Goal: Task Accomplishment & Management: Manage account settings

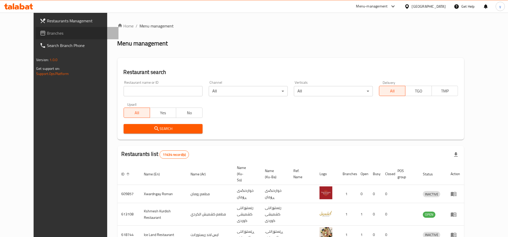
click at [71, 35] on span "Branches" at bounding box center [80, 33] width 67 height 6
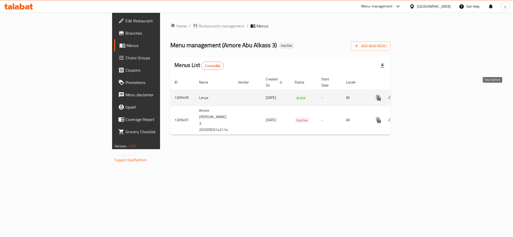
click at [418, 95] on icon "enhanced table" at bounding box center [415, 98] width 6 height 6
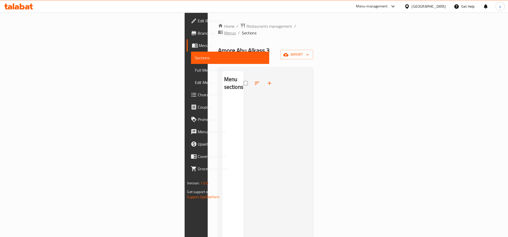
click at [218, 31] on icon "breadcrumb" at bounding box center [220, 33] width 5 height 4
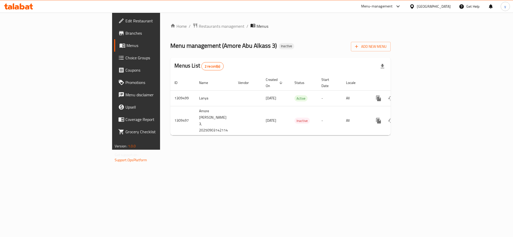
click at [8, 9] on icon at bounding box center [18, 6] width 29 height 6
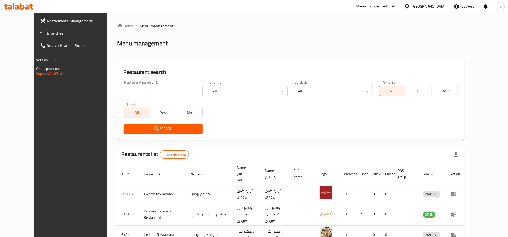
click at [51, 31] on span "Branches" at bounding box center [80, 33] width 67 height 6
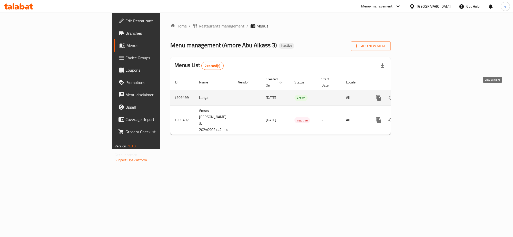
click at [418, 95] on icon "enhanced table" at bounding box center [415, 98] width 6 height 6
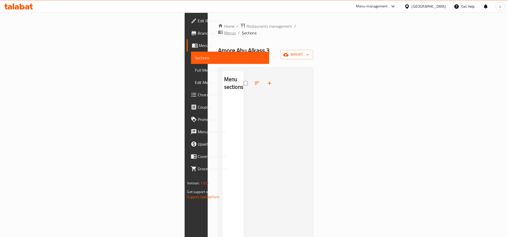
click at [224, 30] on span "Menus" at bounding box center [230, 33] width 12 height 6
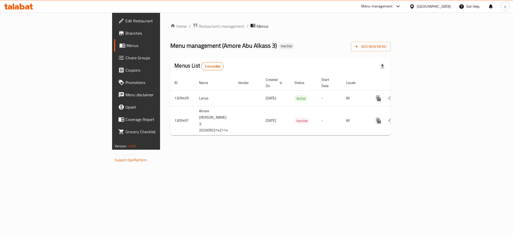
click at [11, 4] on icon at bounding box center [18, 6] width 29 height 6
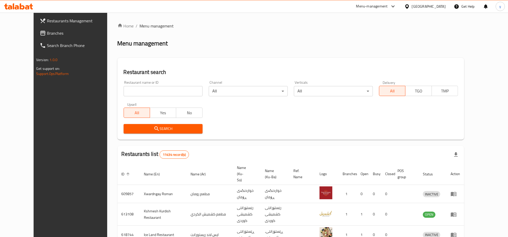
click at [48, 31] on span "Branches" at bounding box center [80, 33] width 67 height 6
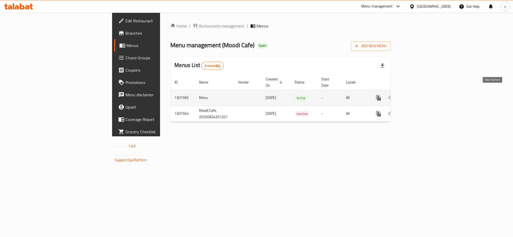
click at [421, 94] on link "enhanced table" at bounding box center [415, 98] width 12 height 12
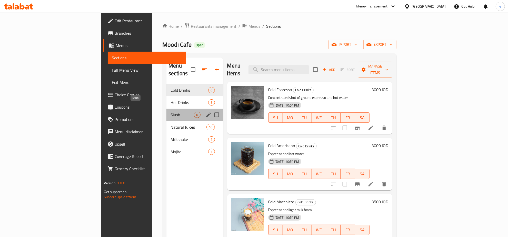
click at [170, 112] on span "Slush" at bounding box center [181, 115] width 23 height 6
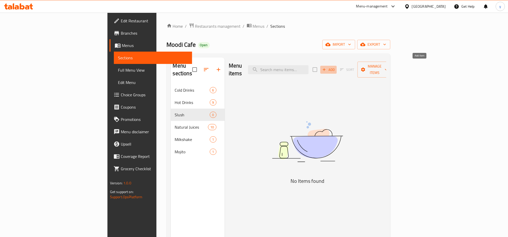
click at [335, 67] on span "Add" at bounding box center [328, 70] width 14 height 6
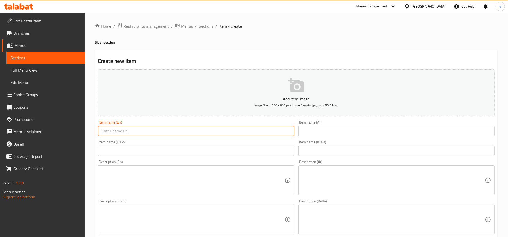
click at [282, 135] on input "text" at bounding box center [196, 131] width 196 height 10
paste input "Natural Moody Slush Small"
click at [139, 132] on input "Natural Moody Slush Small" at bounding box center [196, 131] width 196 height 10
click at [174, 136] on input "Natural Moody Slush Small" at bounding box center [196, 131] width 196 height 10
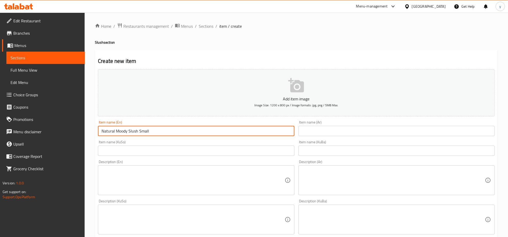
click at [174, 136] on input "Natural Moody Slush Small" at bounding box center [196, 131] width 196 height 10
drag, startPoint x: 137, startPoint y: 132, endPoint x: 149, endPoint y: 131, distance: 12.3
click at [149, 131] on input "Natural Moody Slush Small" at bounding box center [196, 131] width 196 height 10
click at [103, 131] on input "Natural Moody Slush" at bounding box center [196, 131] width 196 height 10
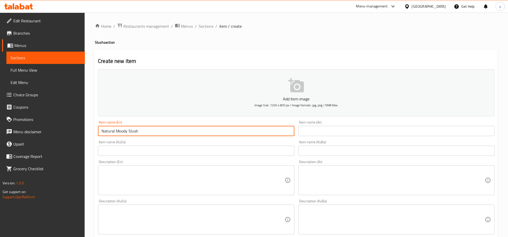
paste input "Small"
click at [102, 130] on input "Small Natural Moody Slush" at bounding box center [196, 131] width 196 height 10
type input "Small Natural Moody Slush"
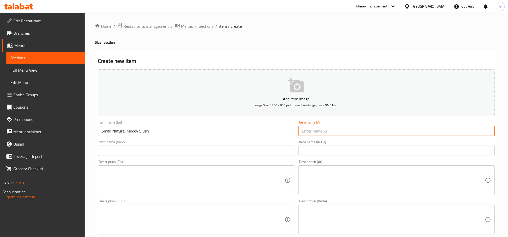
click at [353, 131] on input "text" at bounding box center [396, 131] width 196 height 10
type input "م"
type input "أزبري مودي طبيعي صغير"
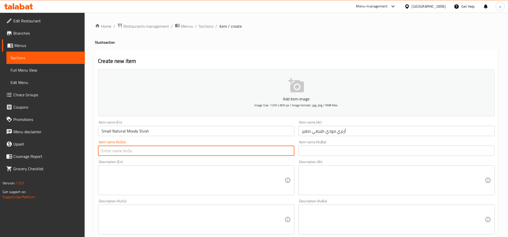
click at [265, 154] on input "text" at bounding box center [196, 150] width 196 height 10
click at [183, 146] on input "ئەزبەری مود" at bounding box center [196, 150] width 196 height 10
click at [103, 149] on input "ئەزبەری مود" at bounding box center [196, 150] width 196 height 10
paste input "ودی"
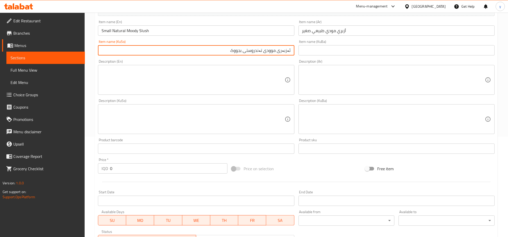
scroll to position [107, 0]
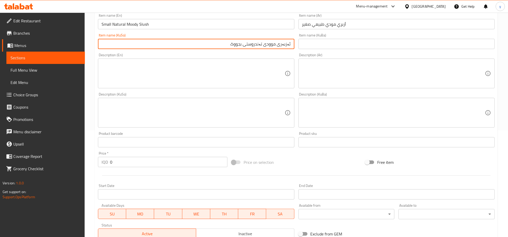
type input "ئەزبەری موودی تەندروستی بجووک"
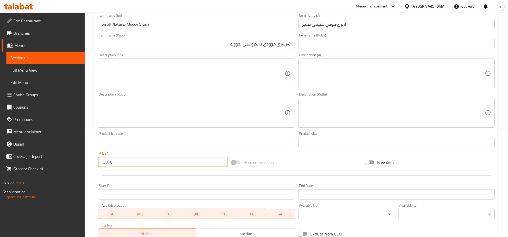
click at [112, 161] on input "0" at bounding box center [168, 162] width 117 height 10
paste input "250"
type input "2500"
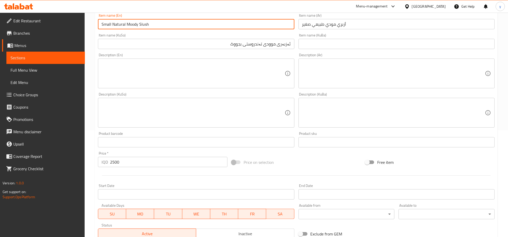
click at [144, 27] on input "Small Natural Moody Slush" at bounding box center [196, 24] width 196 height 10
click at [317, 25] on input "أزبري مودي طبيعي صغير" at bounding box center [396, 24] width 196 height 10
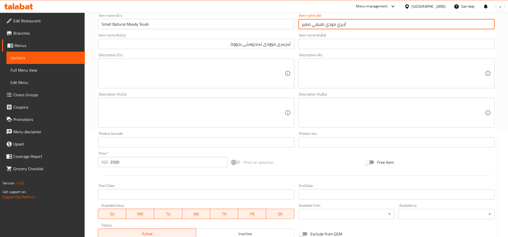
click at [317, 25] on input "أزبري مودي طبيعي صغير" at bounding box center [396, 24] width 196 height 10
click at [285, 43] on input "ئەزبەری موودی تەندروستی بجووک" at bounding box center [196, 44] width 196 height 10
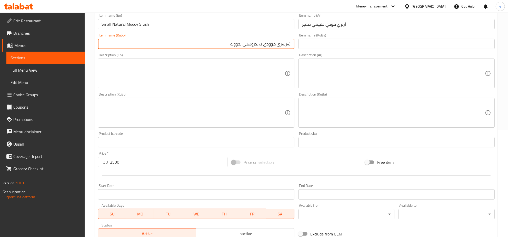
click at [285, 43] on input "ئەزبەری موودی تەندروستی بجووک" at bounding box center [196, 44] width 196 height 10
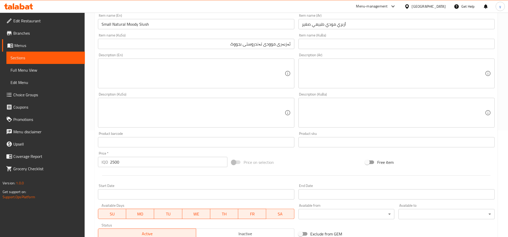
click at [234, 125] on div "Description (KuSo)" at bounding box center [196, 113] width 196 height 30
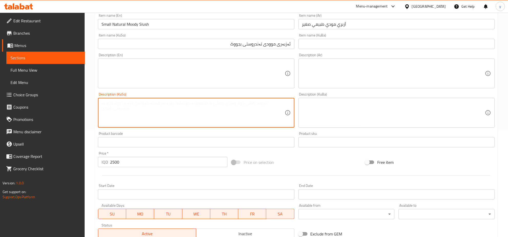
click at [234, 130] on div "Product barcode Product barcode" at bounding box center [196, 139] width 200 height 20
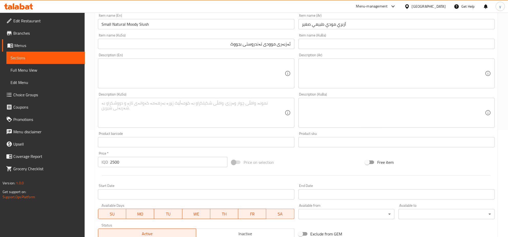
scroll to position [184, 0]
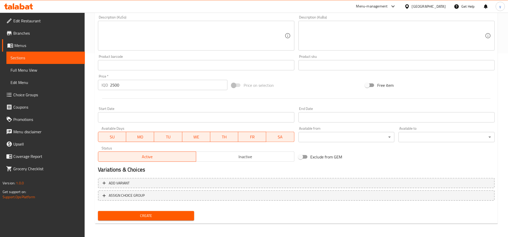
click at [142, 216] on span "Create" at bounding box center [146, 215] width 88 height 6
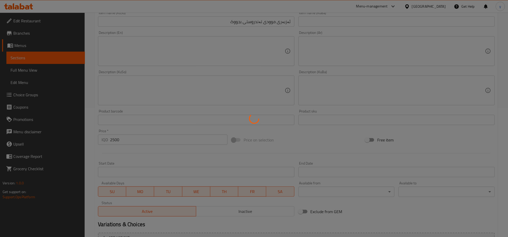
scroll to position [77, 0]
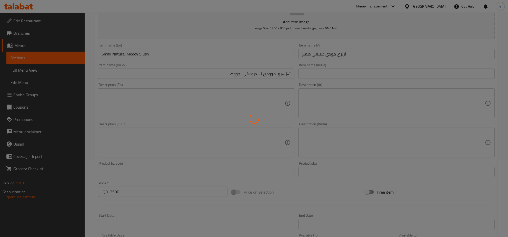
type input "0"
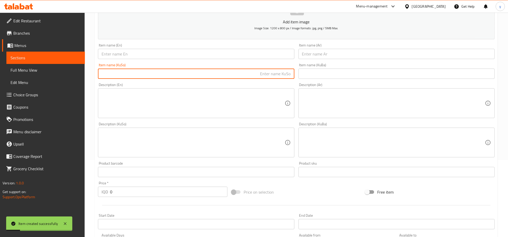
click at [284, 72] on input "text" at bounding box center [196, 73] width 196 height 10
paste input "ئەزبەری موودی تەندروستی بجووک"
type input "ئەزبەری موودی تەندروستی بجووک"
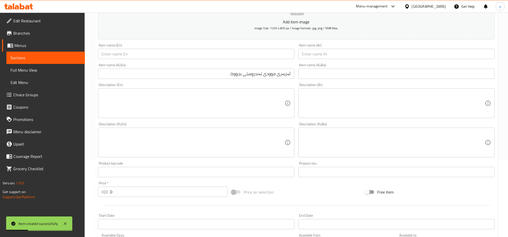
click at [307, 59] on div "Item name (Ar) Item name (Ar)" at bounding box center [396, 51] width 200 height 20
click at [311, 56] on input "text" at bounding box center [396, 54] width 196 height 10
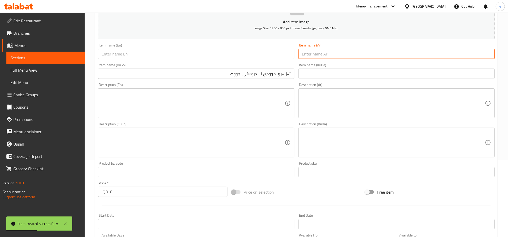
paste input "أزبري مودي طبيعي صغير"
type input "أزبري مودي طبيعي صغير"
click at [278, 57] on input "text" at bounding box center [196, 54] width 196 height 10
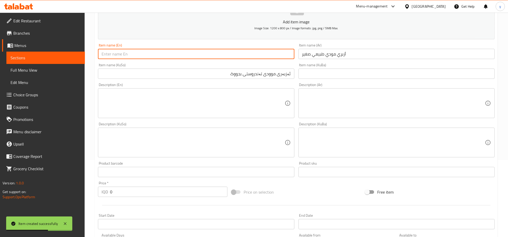
paste input "Small Natural Moody Slush"
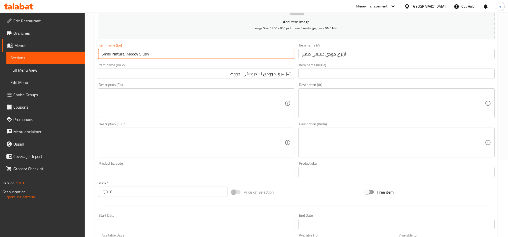
click at [111, 57] on input "Small Natural Moody Slush" at bounding box center [196, 54] width 196 height 10
click at [107, 57] on input "Small Natural Moody Slush" at bounding box center [196, 54] width 196 height 10
type input "Medium Natural Moody Slush"
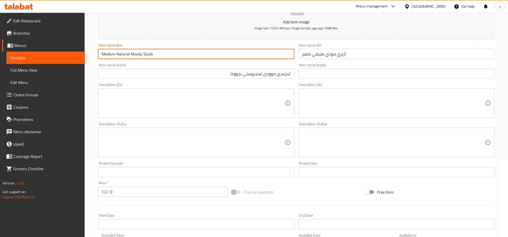
click at [305, 57] on input "أزبري مودي طبيعي صغير" at bounding box center [396, 54] width 196 height 10
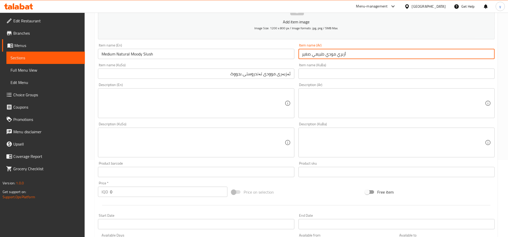
click at [305, 57] on input "أزبري مودي طبيعي صغير" at bounding box center [396, 54] width 196 height 10
type input "أزبري مودي طبيعي وسط"
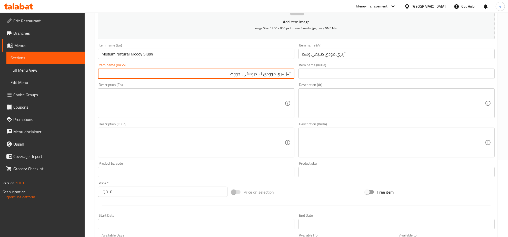
click at [239, 76] on input "ئەزبەری موودی تەندروستی بجووک" at bounding box center [196, 73] width 196 height 10
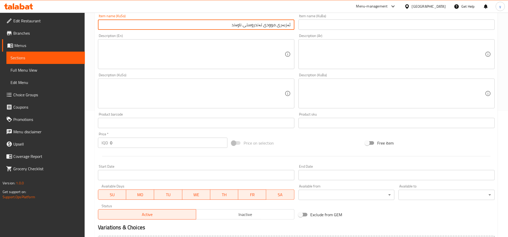
scroll to position [184, 0]
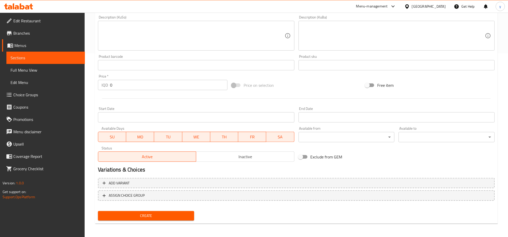
type input "ئەزبەری موودی تەندروستی ناوەند"
click at [118, 87] on input "0" at bounding box center [168, 85] width 117 height 10
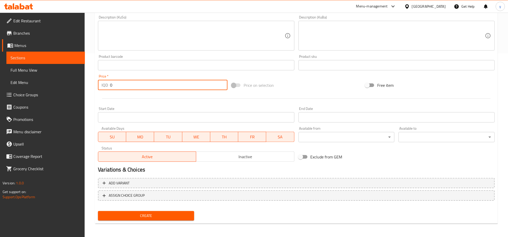
click at [118, 87] on input "0" at bounding box center [168, 85] width 117 height 10
paste input "350"
type input "3500"
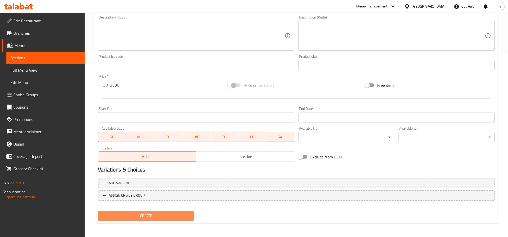
click at [155, 217] on span "Create" at bounding box center [146, 215] width 88 height 6
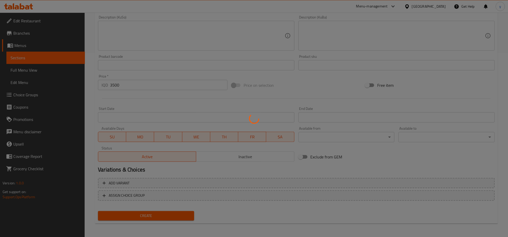
type input "0"
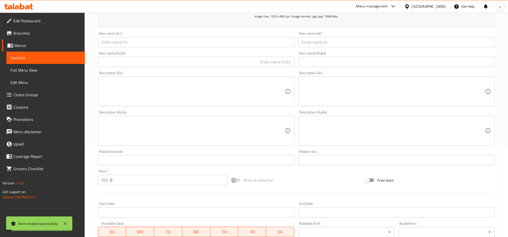
scroll to position [23, 0]
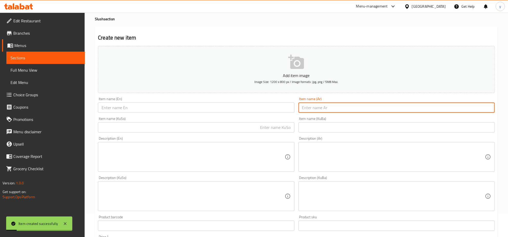
click at [317, 110] on input "text" at bounding box center [396, 107] width 196 height 10
paste input "أزبري مودي طبيعي صغير"
type input "أزبري مودي طبيعي صغير"
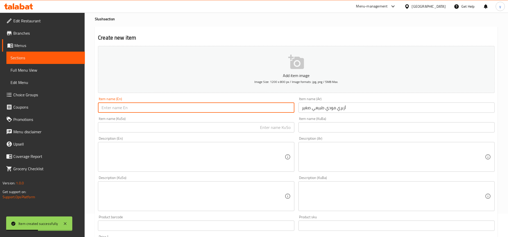
click at [280, 110] on input "text" at bounding box center [196, 107] width 196 height 10
paste input "Small Natural Moody Slush"
type input "Small Natural Moody Slush"
click at [235, 121] on div "Item name (KuSo) Item name (KuSo)" at bounding box center [196, 125] width 196 height 16
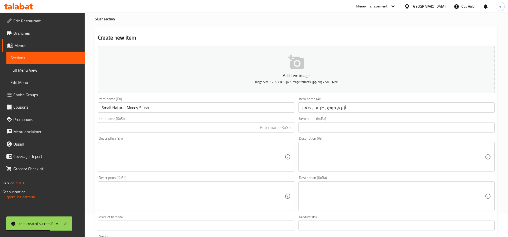
click at [240, 133] on div "Item name (KuSo) Item name (KuSo)" at bounding box center [196, 125] width 200 height 20
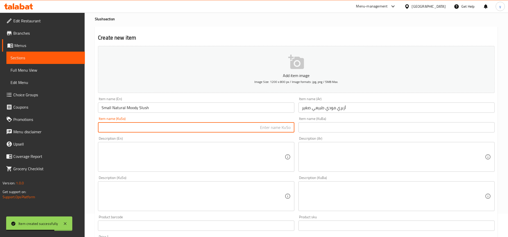
click at [267, 127] on input "text" at bounding box center [196, 127] width 196 height 10
paste input "ئەزبەری موودی تەندروستی بجووک"
click at [241, 130] on input "ئەزبەری موودی تەندروستی بجووک" at bounding box center [196, 127] width 196 height 10
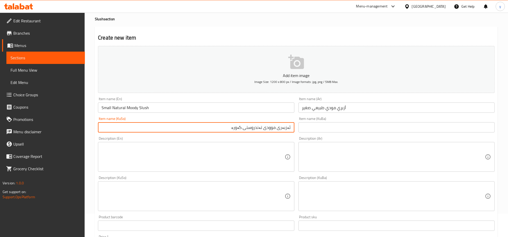
type input "ئەزبەری موودی تەندروستی گەورە"
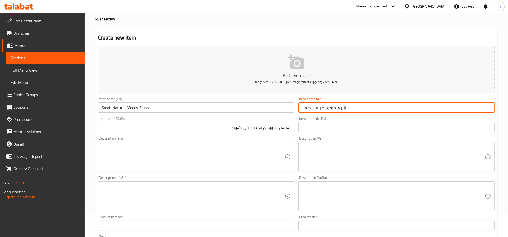
click at [308, 106] on input "أزبري مودي طبيعي صغير" at bounding box center [396, 107] width 196 height 10
click at [307, 106] on input "أزبري مودي طبيعي صغير" at bounding box center [396, 107] width 196 height 10
type input "أزبري مودي طبيعي كبير"
click at [105, 104] on input "Small Natural Moody Slush" at bounding box center [196, 107] width 196 height 10
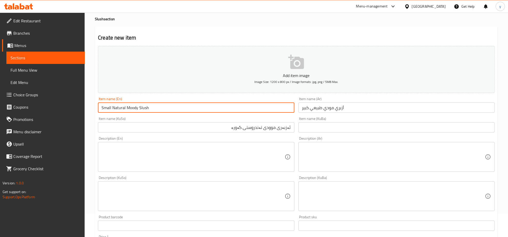
click at [105, 104] on input "Small Natural Moody Slush" at bounding box center [196, 107] width 196 height 10
type input "Large Natural Moody Slush"
click at [172, 125] on input "ئەزبەری موودی تەندروستی گەورە" at bounding box center [196, 127] width 196 height 10
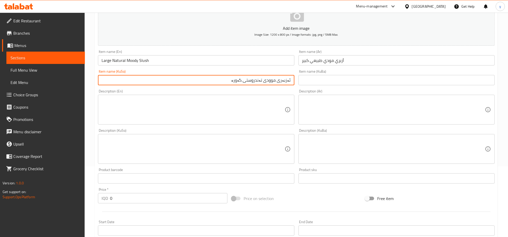
scroll to position [130, 0]
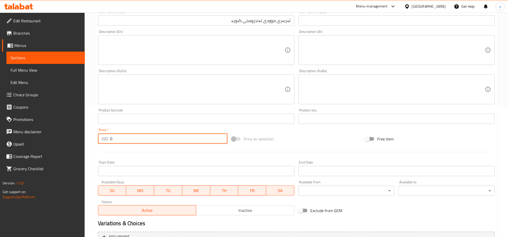
click at [140, 135] on input "0" at bounding box center [168, 138] width 117 height 10
paste input "400"
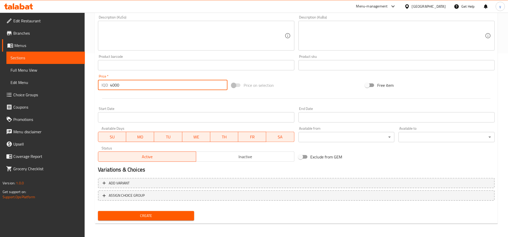
type input "4000"
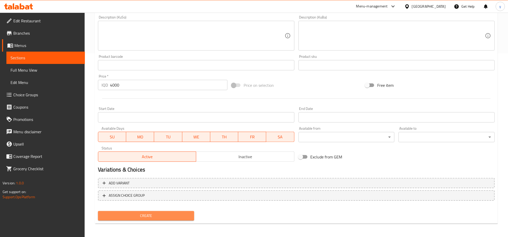
click at [160, 212] on span "Create" at bounding box center [146, 215] width 88 height 6
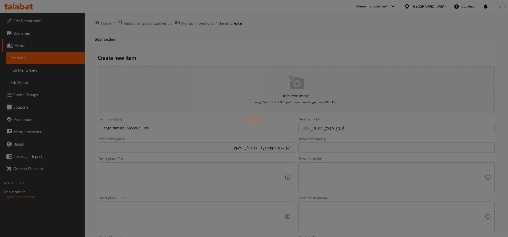
scroll to position [0, 0]
type input "0"
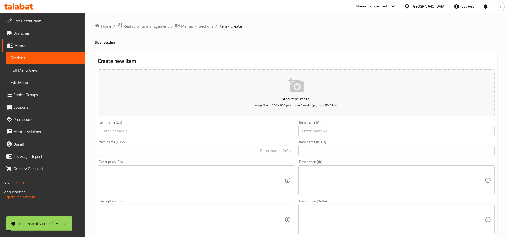
click at [203, 24] on span "Sections" at bounding box center [206, 26] width 15 height 6
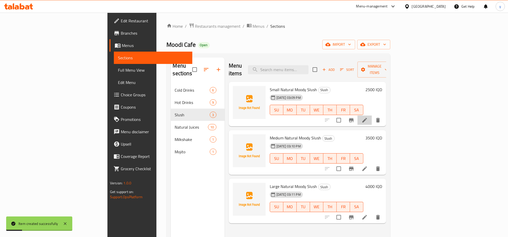
click at [372, 116] on li at bounding box center [364, 119] width 14 height 9
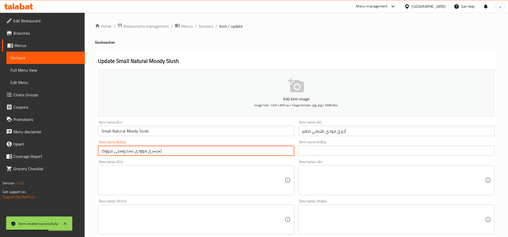
click at [110, 150] on input "ئەزبەری موودی تەندروستی بجووک" at bounding box center [196, 150] width 196 height 10
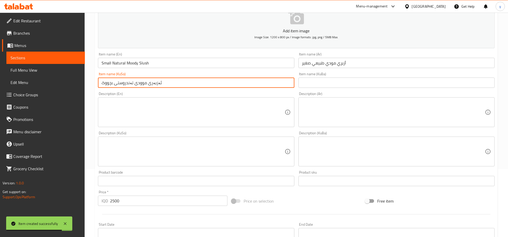
scroll to position [184, 0]
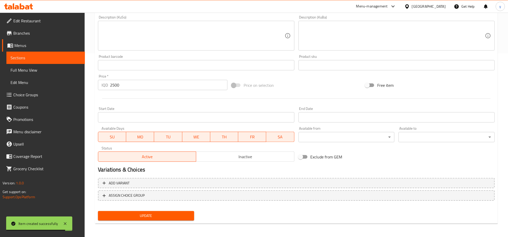
type input "ئەزبەری موودی تەندروستی بچووک"
click at [155, 221] on div "Update" at bounding box center [146, 216] width 100 height 14
click at [164, 216] on span "Update" at bounding box center [146, 215] width 88 height 6
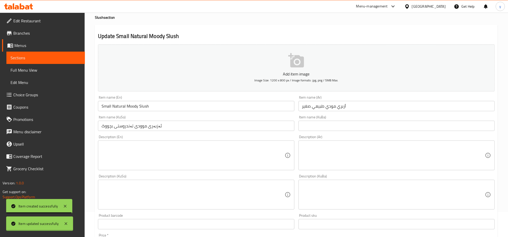
scroll to position [0, 0]
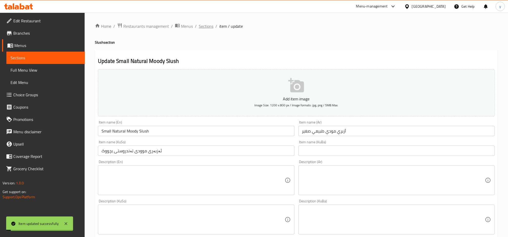
click at [207, 26] on span "Sections" at bounding box center [206, 26] width 15 height 6
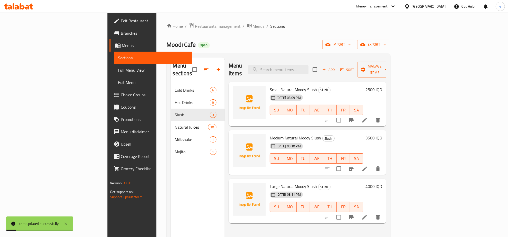
click at [109, 98] on link "Choice Groups" at bounding box center [150, 94] width 83 height 12
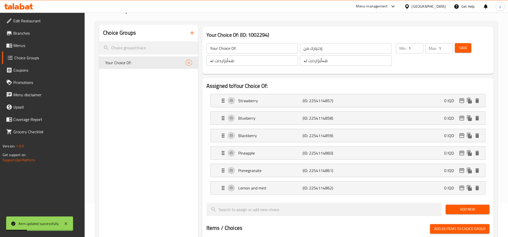
scroll to position [53, 0]
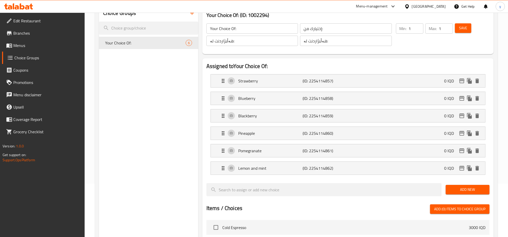
click at [191, 17] on button "button" at bounding box center [192, 13] width 12 height 12
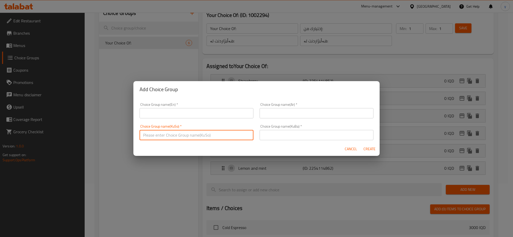
click at [205, 135] on input "text" at bounding box center [196, 135] width 114 height 10
paste input "هەڵبژاردنت لە تام:"
type input "هەڵبژاردنت لە تام:"
click at [271, 136] on input "text" at bounding box center [316, 135] width 114 height 10
paste input "هەڵبژاردنت لە تام:"
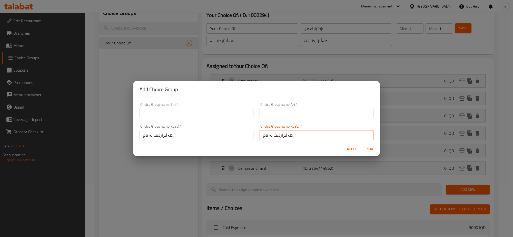
type input "هەڵبژاردنت لە تام:"
click at [279, 120] on div "Choice Group name(Ar)   * Choice Group name(Ar) *" at bounding box center [316, 110] width 120 height 22
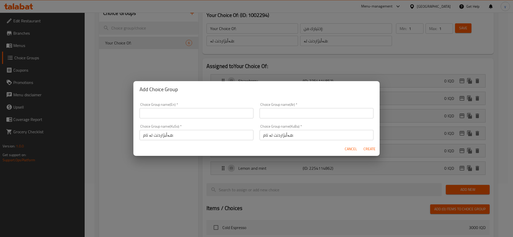
click at [282, 110] on input "text" at bounding box center [316, 113] width 114 height 10
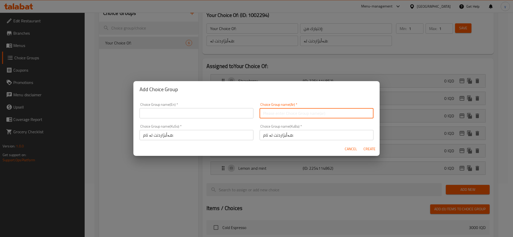
paste input "إختيارك من النكهة:"
type input "إختيارك من النكهة:"
click at [231, 119] on div "Choice Group name(En)   * Choice Group name(En) *" at bounding box center [196, 110] width 120 height 22
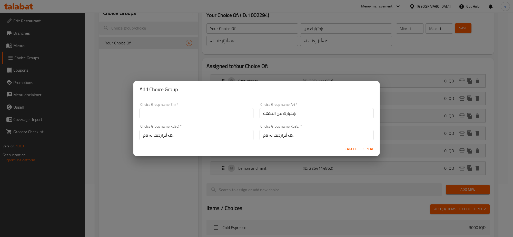
click at [227, 114] on input "text" at bounding box center [196, 113] width 114 height 10
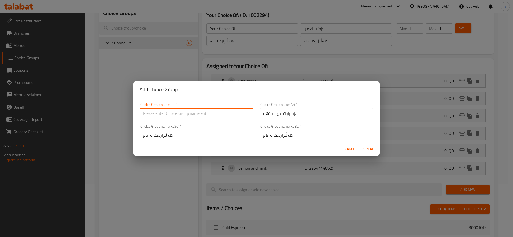
paste input "Your Choice Of Flavor:"
type input "Your Choice Of Flavor:"
click at [362, 148] on button "Create" at bounding box center [369, 148] width 16 height 9
type input "Your Choice Of Flavor:"
type input "إختيارك من النكهة:"
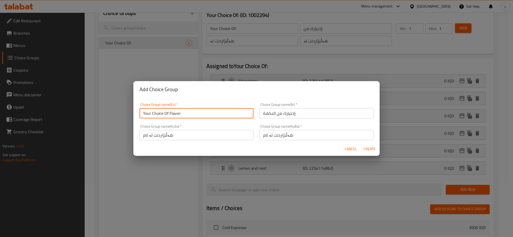
type input "هەڵبژاردنت لە تام:"
type input "0"
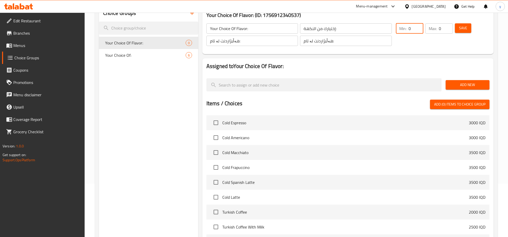
click at [415, 25] on input "0" at bounding box center [416, 28] width 15 height 10
click at [420, 25] on input "0" at bounding box center [416, 28] width 15 height 10
type input "1"
click at [419, 25] on input "1" at bounding box center [416, 28] width 15 height 10
type input "1"
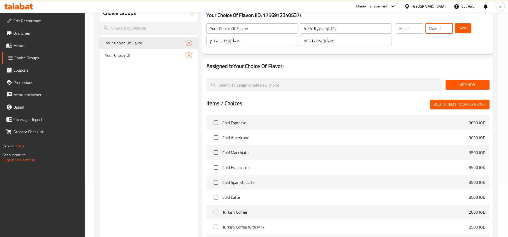
click at [447, 26] on input "1" at bounding box center [446, 28] width 14 height 10
click at [469, 28] on button "Save" at bounding box center [463, 27] width 16 height 9
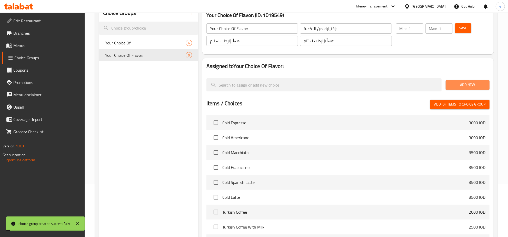
click at [464, 83] on span "Add New" at bounding box center [468, 85] width 36 height 6
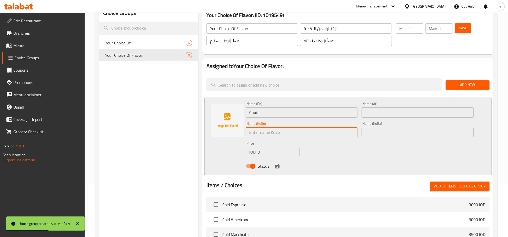
click at [276, 127] on input "text" at bounding box center [302, 132] width 112 height 10
paste input "مانگۆ"
type input "مانگۆ"
drag, startPoint x: 371, startPoint y: 106, endPoint x: 375, endPoint y: 110, distance: 6.4
click at [371, 106] on div "Name (Ar) Name (Ar)" at bounding box center [417, 110] width 112 height 16
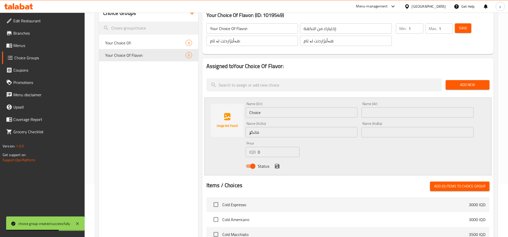
click at [382, 112] on input "text" at bounding box center [417, 112] width 112 height 10
paste input "مانجو"
type input "مانجو"
drag, startPoint x: 323, startPoint y: 115, endPoint x: 252, endPoint y: 116, distance: 71.3
click at [252, 116] on input "Choice" at bounding box center [302, 112] width 112 height 10
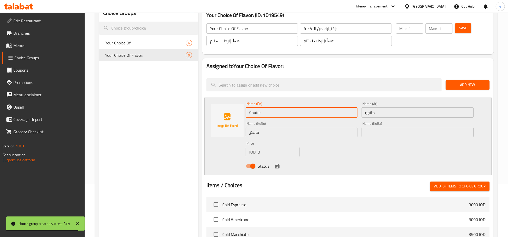
click at [255, 108] on input "Choice" at bounding box center [302, 112] width 112 height 10
paste input "Mango"
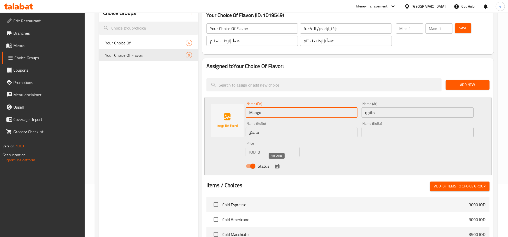
type input "Mango"
click at [274, 164] on icon "save" at bounding box center [277, 166] width 6 height 6
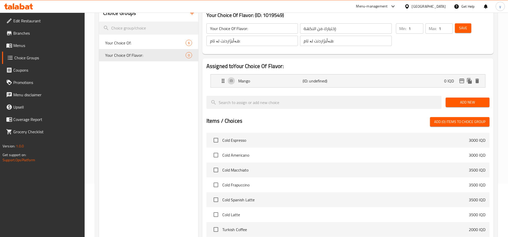
click at [465, 104] on span "Add New" at bounding box center [468, 102] width 36 height 6
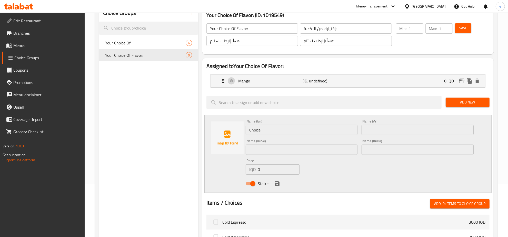
click at [305, 131] on input "Choice" at bounding box center [302, 130] width 112 height 10
paste input "ليمون ونعناع"
type input "ليمون ونعناع"
click at [376, 133] on input "text" at bounding box center [417, 130] width 112 height 10
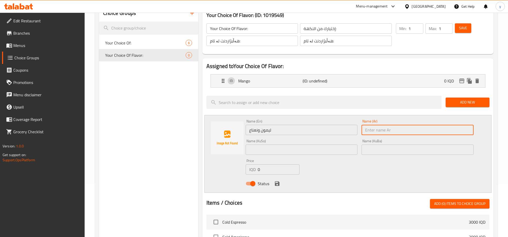
paste input "ليمون ونعناع"
type input "ليمون ونعناع"
click at [301, 132] on input "ليمون ونعناع" at bounding box center [302, 130] width 112 height 10
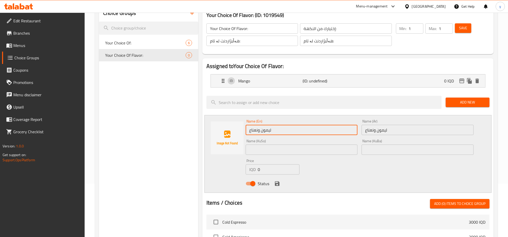
click at [301, 132] on input "ليمون ونعناع" at bounding box center [302, 130] width 112 height 10
paste input "Lemon and Mint"
type input "Lemon and Mint"
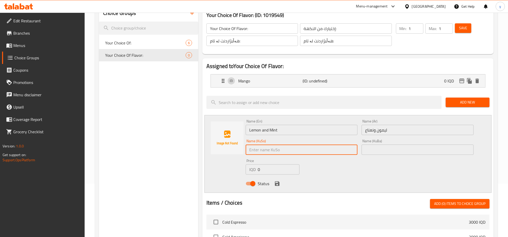
click at [310, 150] on input "text" at bounding box center [302, 149] width 112 height 10
type input "لیمۆ و نەعناع"
click at [278, 184] on icon "save" at bounding box center [277, 183] width 5 height 5
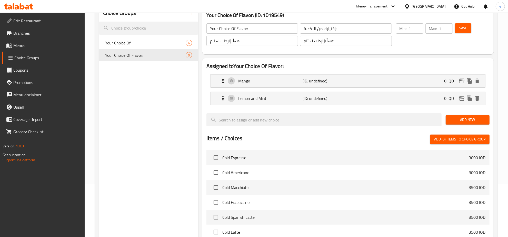
click at [448, 119] on button "Add New" at bounding box center [468, 119] width 44 height 9
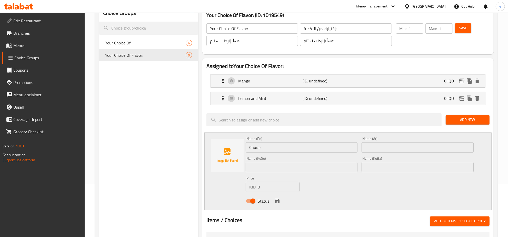
click at [316, 153] on div "Name (En) Choice Name (En)" at bounding box center [302, 145] width 116 height 20
click at [316, 150] on input "Choice" at bounding box center [302, 147] width 112 height 10
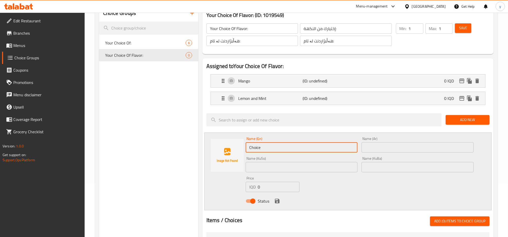
click at [316, 150] on input "Choice" at bounding box center [302, 147] width 112 height 10
paste input "فەراولە"
type input "فەراولە"
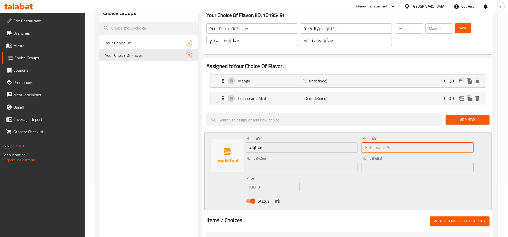
click at [374, 146] on input "text" at bounding box center [417, 147] width 112 height 10
paste input "فەراولە"
type input "فەراولە"
click at [331, 147] on input "فەراولە" at bounding box center [302, 147] width 112 height 10
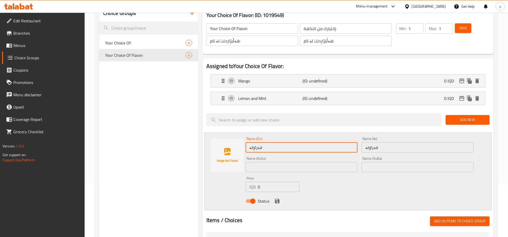
click at [331, 147] on input "فەراولە" at bounding box center [302, 147] width 112 height 10
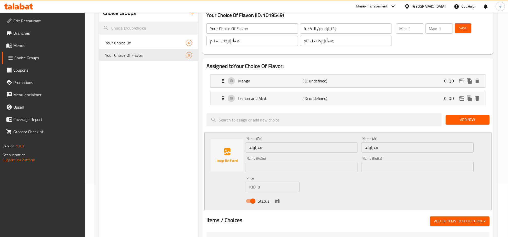
click at [335, 165] on input "text" at bounding box center [302, 167] width 112 height 10
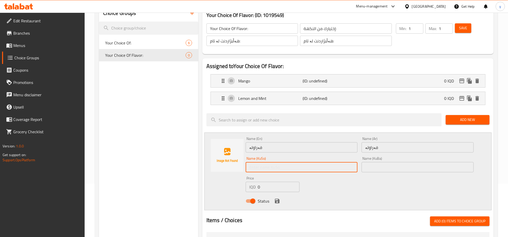
paste input "فەراولە"
type input "فەراولە"
click at [375, 147] on input "فەراولە" at bounding box center [417, 147] width 112 height 10
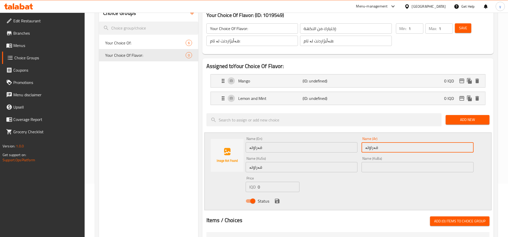
click at [375, 147] on input "فەراولە" at bounding box center [417, 147] width 112 height 10
paste input "راوله"
type input "فراوله"
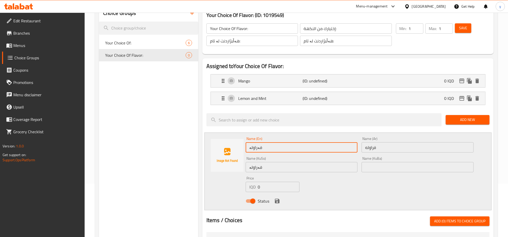
click at [294, 146] on input "فەراولە" at bounding box center [302, 147] width 112 height 10
click at [277, 149] on input "فەراولە" at bounding box center [302, 147] width 112 height 10
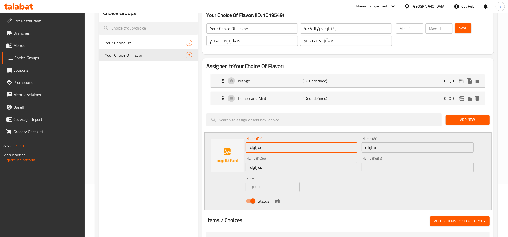
paste input "Strawberry"
type input "Strawberry"
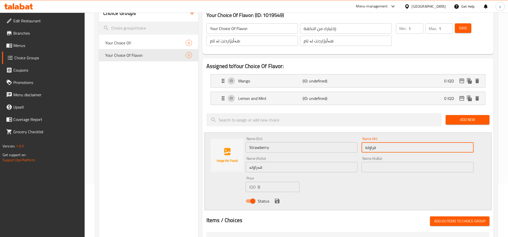
drag, startPoint x: 368, startPoint y: 147, endPoint x: 361, endPoint y: 149, distance: 7.7
click at [361, 149] on div "Name (Ar) فراوله Name (Ar)" at bounding box center [417, 145] width 116 height 20
type input "فراولة"
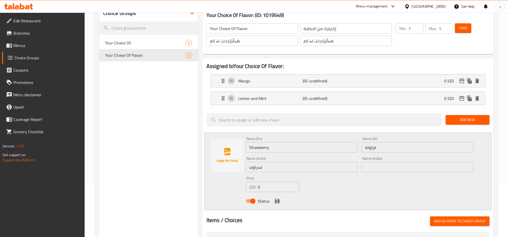
click at [370, 154] on div "Name (KuBa) Name (KuBa)" at bounding box center [417, 164] width 116 height 20
click at [278, 203] on icon "save" at bounding box center [277, 200] width 5 height 5
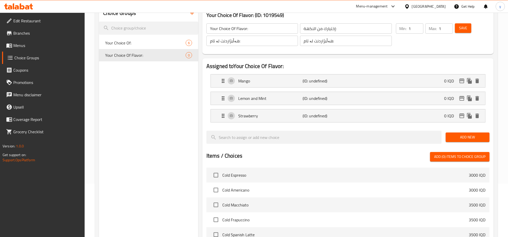
click at [460, 138] on span "Add New" at bounding box center [468, 137] width 36 height 6
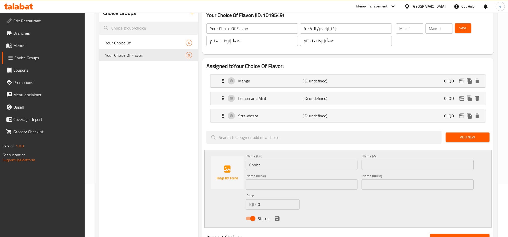
click at [260, 164] on input "Choice" at bounding box center [302, 164] width 112 height 10
paste input "Orang"
type input "Orange"
click at [411, 165] on input "text" at bounding box center [417, 164] width 112 height 10
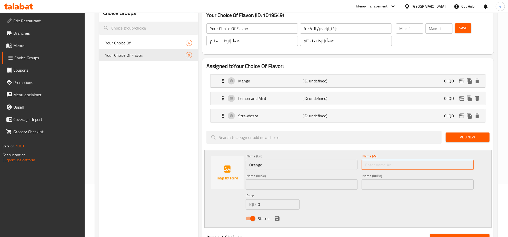
paste input "پرتەقاڵ"
click at [378, 166] on input "پرتەقاڵ" at bounding box center [417, 164] width 112 height 10
paste input "برتقال"
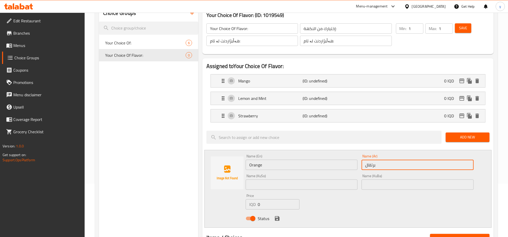
type input "برتقال"
click at [331, 191] on div "Name (KuSo) Name (KuSo)" at bounding box center [302, 182] width 116 height 20
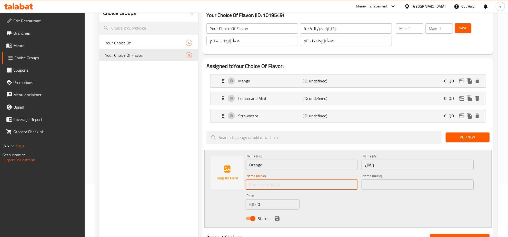
click at [331, 187] on input "text" at bounding box center [302, 184] width 112 height 10
paste input "پرتەقاڵ"
type input "پرتەقاڵ"
click at [275, 223] on div "Status" at bounding box center [360, 218] width 232 height 14
click at [276, 220] on icon "save" at bounding box center [277, 218] width 5 height 5
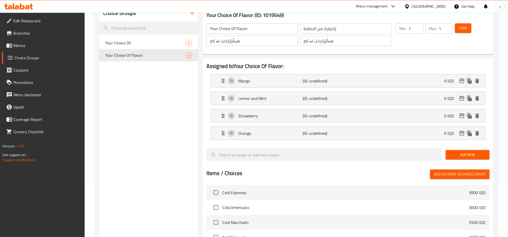
click at [465, 154] on span "Add New" at bounding box center [468, 154] width 36 height 6
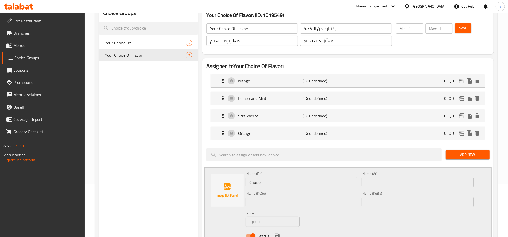
click at [382, 183] on input "text" at bounding box center [417, 182] width 112 height 10
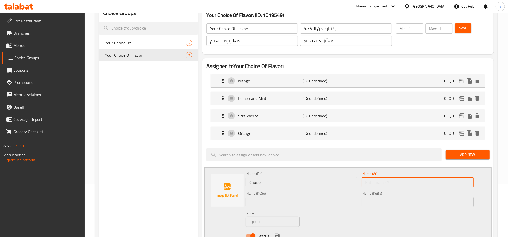
paste input "اناناس"
click at [297, 184] on input "Choice" at bounding box center [302, 182] width 112 height 10
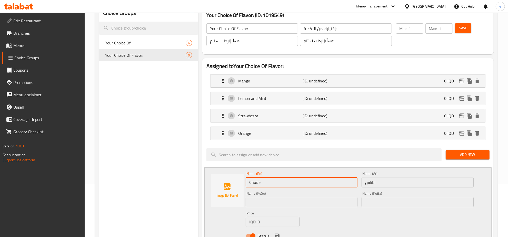
click at [297, 184] on input "Choice" at bounding box center [302, 182] width 112 height 10
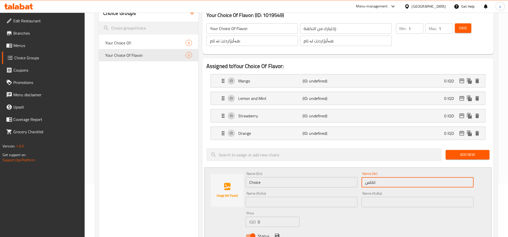
click at [391, 183] on input "اناناس" at bounding box center [417, 182] width 112 height 10
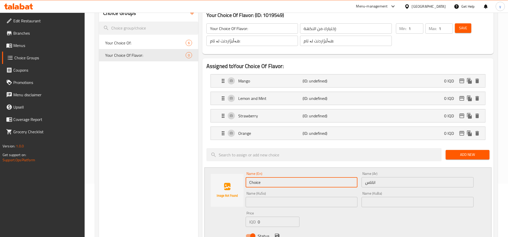
click at [322, 183] on input "Choice" at bounding box center [302, 182] width 112 height 10
click at [373, 184] on input "اناناس" at bounding box center [417, 182] width 112 height 10
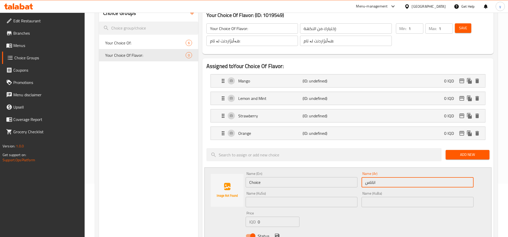
click at [373, 184] on input "اناناس" at bounding box center [417, 182] width 112 height 10
paste input "text"
type input "أناناس"
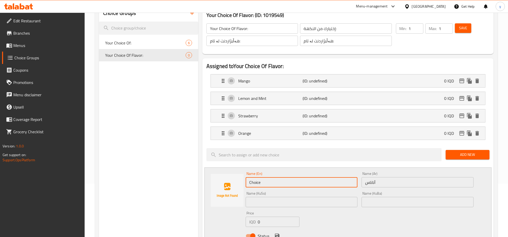
click at [335, 183] on input "Choice" at bounding box center [302, 182] width 112 height 10
paste input "Pineappl"
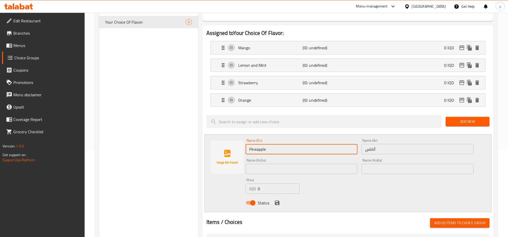
scroll to position [107, 0]
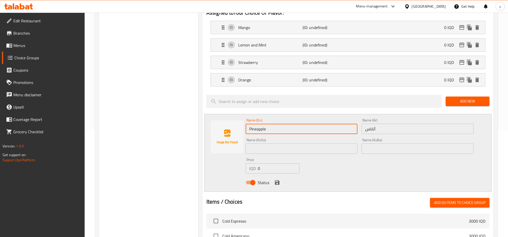
type input "Pineapple"
click at [272, 147] on input "text" at bounding box center [302, 148] width 112 height 10
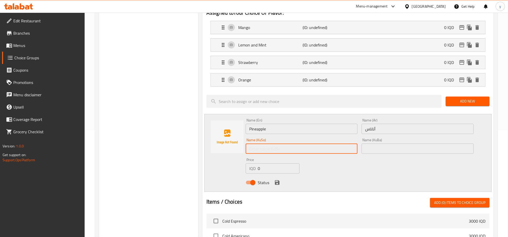
paste input "ئەنەناس"
type input "ئەنەناس"
click at [276, 180] on icon "save" at bounding box center [277, 182] width 6 height 6
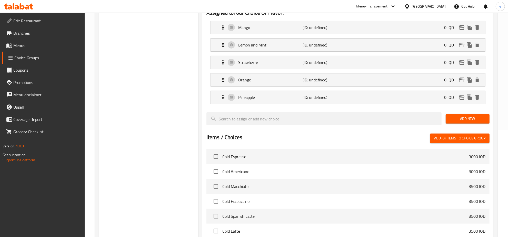
click at [461, 119] on span "Add New" at bounding box center [468, 118] width 36 height 6
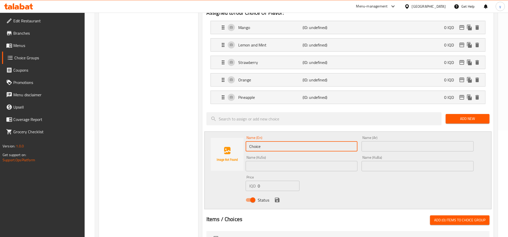
click at [350, 143] on input "Choice" at bounding box center [302, 146] width 112 height 10
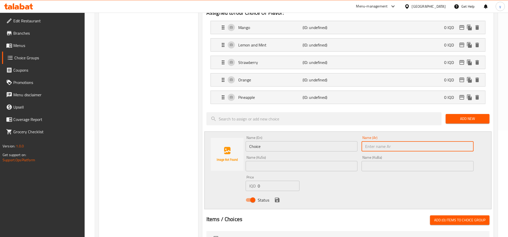
click at [376, 145] on input "text" at bounding box center [417, 146] width 112 height 10
paste input "فواكه استوائيه"
type input "فواكه استوائيه"
click at [321, 146] on input "Choice" at bounding box center [302, 146] width 112 height 10
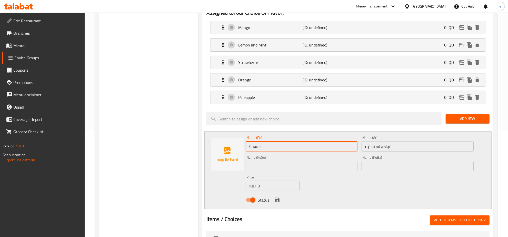
click at [321, 146] on input "Choice" at bounding box center [302, 146] width 112 height 10
paste input "Tropical Fruits"
type input "Tropical Fruits"
click at [288, 169] on input "text" at bounding box center [302, 166] width 112 height 10
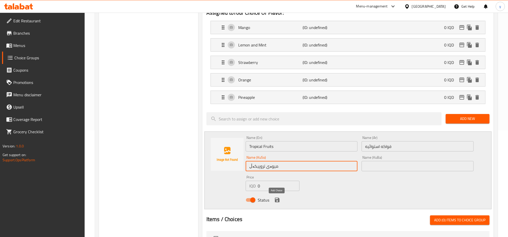
type input "میوەی تروپیکەڵ"
click at [274, 203] on icon "save" at bounding box center [277, 200] width 6 height 6
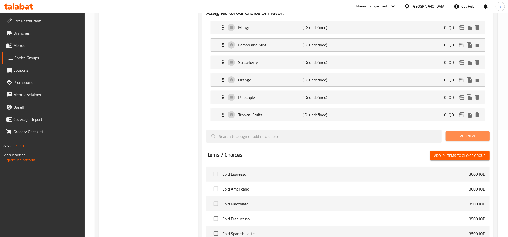
click at [479, 135] on span "Add New" at bounding box center [468, 136] width 36 height 6
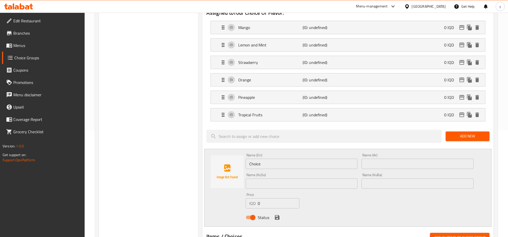
click at [347, 187] on input "text" at bounding box center [302, 183] width 112 height 10
paste input "شووتی"
type input "شووتی"
click at [386, 169] on input "text" at bounding box center [417, 163] width 112 height 10
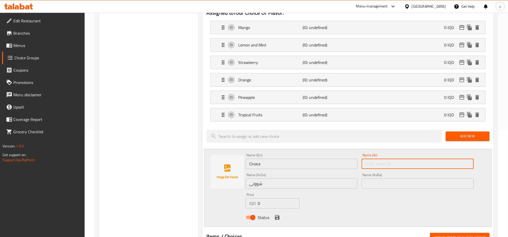
paste input "بطيخ"
type input "بطيخ"
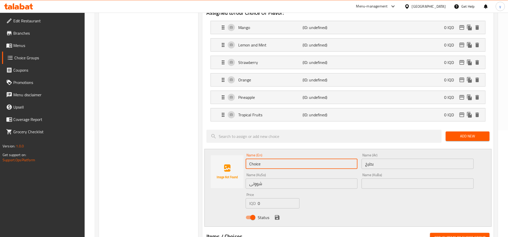
click at [308, 162] on input "Choice" at bounding box center [302, 163] width 112 height 10
paste input "Watermelon"
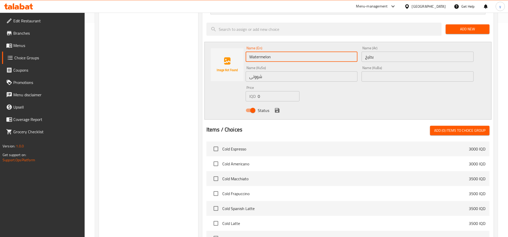
type input "Watermelon"
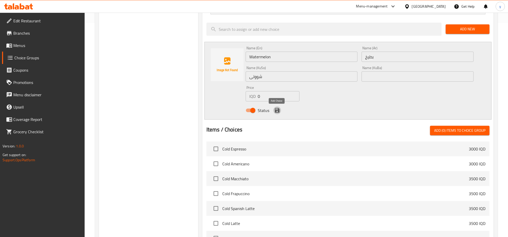
click at [277, 112] on icon "save" at bounding box center [277, 110] width 6 height 6
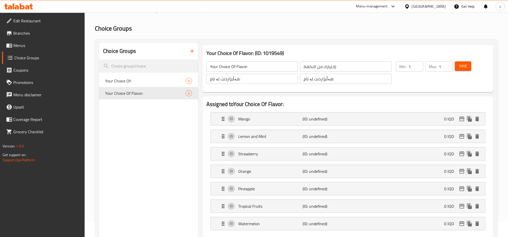
scroll to position [0, 0]
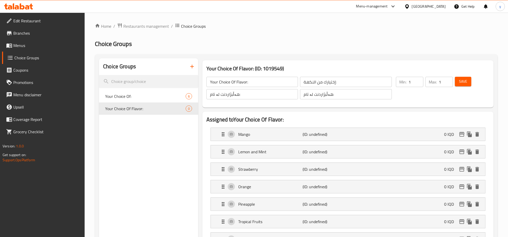
click at [462, 82] on span "Save" at bounding box center [463, 81] width 8 height 6
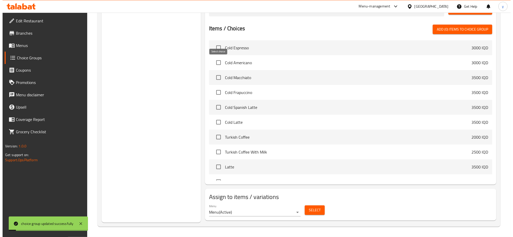
scroll to position [251, 0]
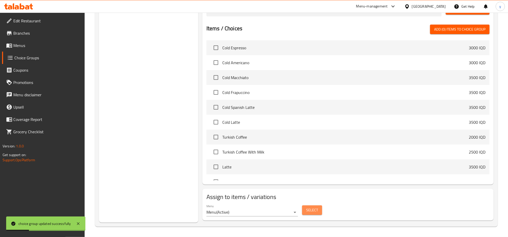
click at [309, 212] on span "Select" at bounding box center [312, 210] width 12 height 6
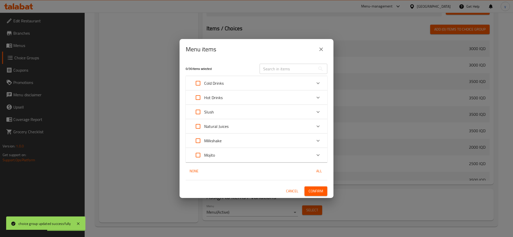
click at [226, 107] on div "Slush" at bounding box center [252, 112] width 120 height 12
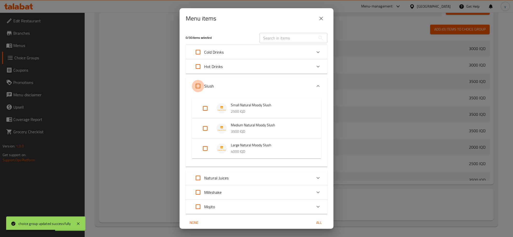
click at [203, 86] on input "Expand" at bounding box center [198, 86] width 12 height 12
checkbox input "true"
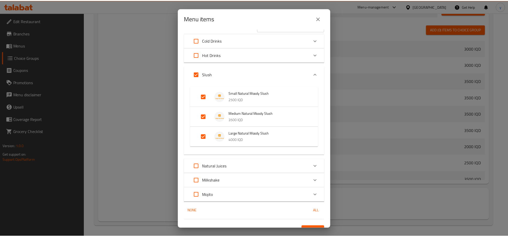
scroll to position [21, 0]
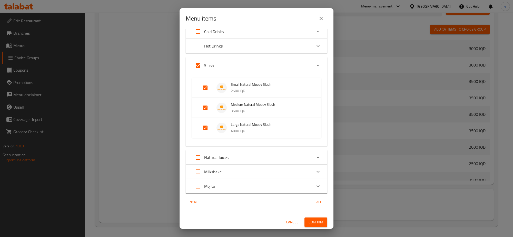
click at [309, 219] on span "Confirm" at bounding box center [315, 222] width 15 height 6
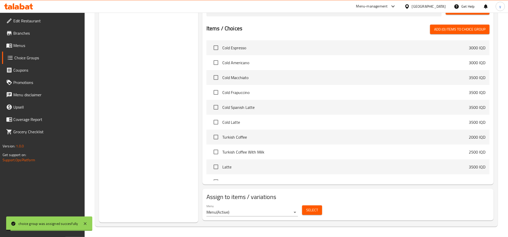
click at [56, 44] on span "Menus" at bounding box center [46, 45] width 67 height 6
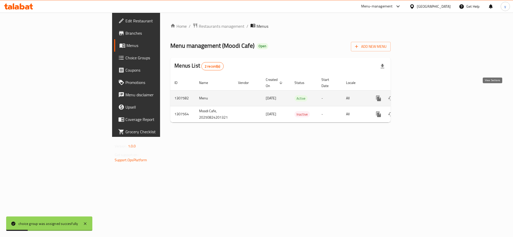
click at [418, 95] on icon "enhanced table" at bounding box center [415, 98] width 6 height 6
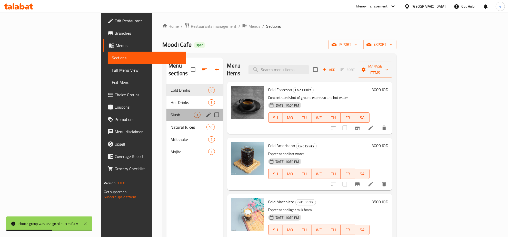
click at [166, 108] on div "Slush 3" at bounding box center [194, 114] width 56 height 12
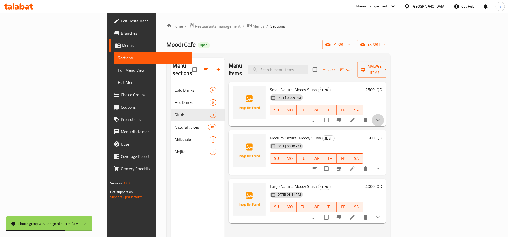
click at [384, 115] on button "show more" at bounding box center [378, 120] width 12 height 12
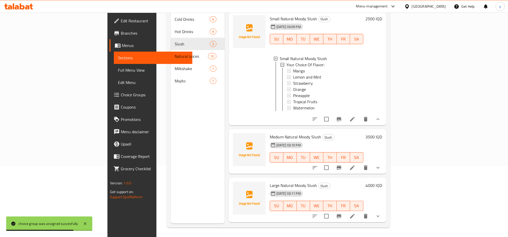
scroll to position [72, 0]
click at [384, 117] on button "show more" at bounding box center [378, 118] width 12 height 12
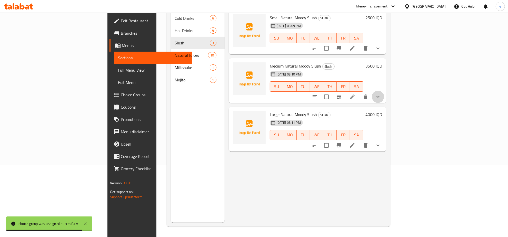
click at [379, 96] on icon "show more" at bounding box center [377, 97] width 3 height 2
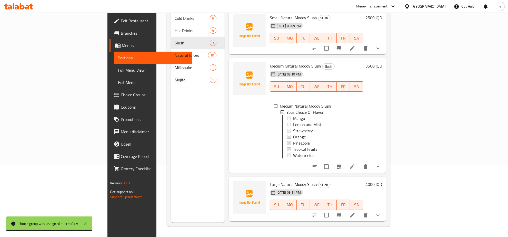
click at [384, 160] on div at bounding box center [346, 166] width 75 height 12
click at [384, 165] on button "show more" at bounding box center [378, 166] width 12 height 12
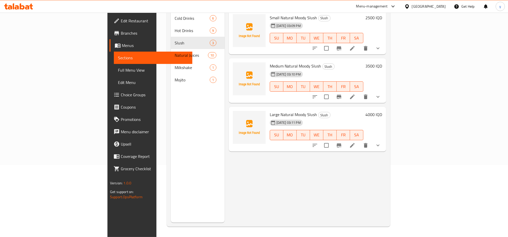
click at [381, 142] on icon "show more" at bounding box center [378, 145] width 6 height 6
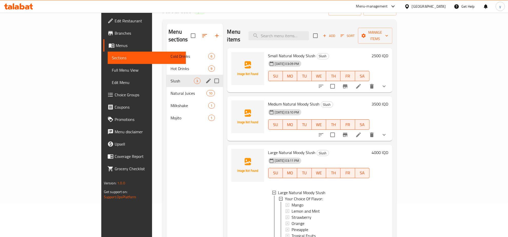
scroll to position [18, 0]
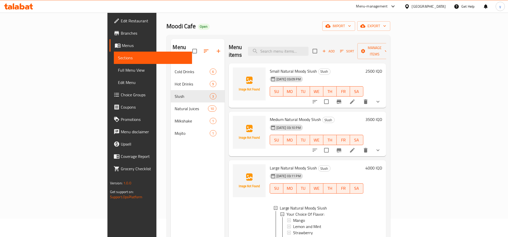
click at [268, 74] on div "03-09-2025 03:09 PM" at bounding box center [280, 79] width 24 height 10
click at [270, 67] on span "Small Natural Moody Slush" at bounding box center [293, 71] width 47 height 8
drag, startPoint x: 253, startPoint y: 64, endPoint x: 289, endPoint y: 63, distance: 36.2
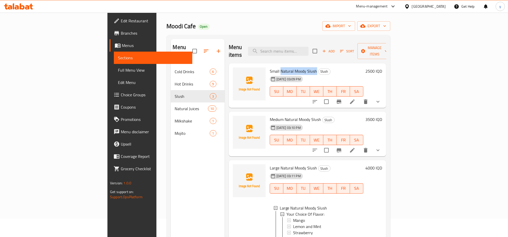
click at [289, 67] on h6 "Small Natural Moody Slush Slush" at bounding box center [317, 70] width 94 height 7
copy span "Natural Moody Slush"
click at [118, 67] on span "Full Menu View" at bounding box center [153, 70] width 70 height 6
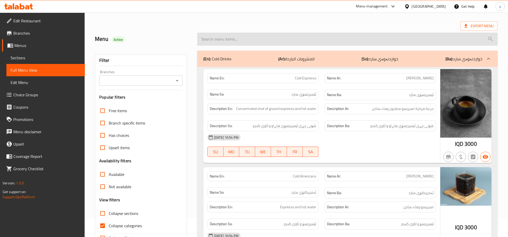
click at [220, 34] on input "search" at bounding box center [347, 39] width 300 height 13
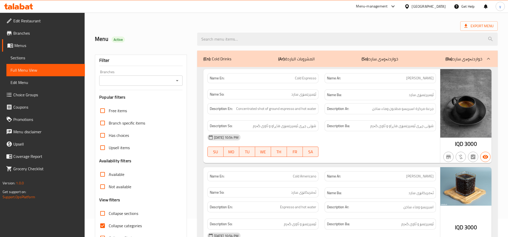
paste input "Natural Moody Slush"
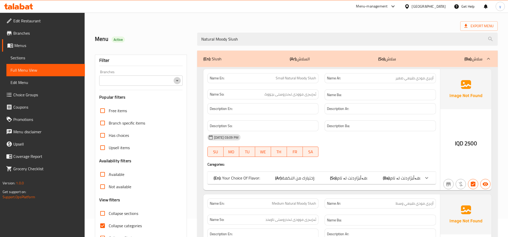
click at [175, 79] on icon "Open" at bounding box center [177, 80] width 6 height 6
type input "Natural Moody Slush"
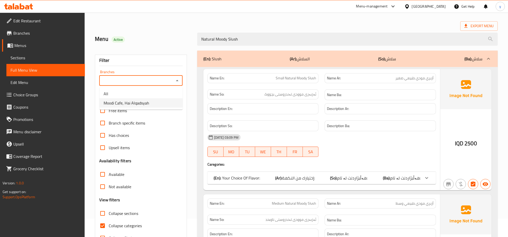
click at [153, 99] on li "Moodi Cafe, Hai Alqadsyah" at bounding box center [140, 102] width 83 height 9
type input "Moodi Cafe, Hai Alqadsyah"
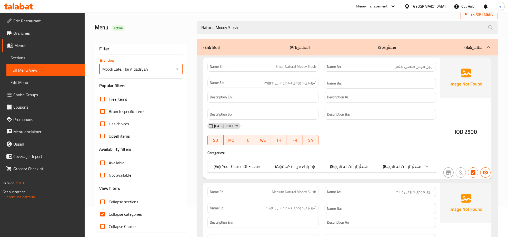
scroll to position [36, 0]
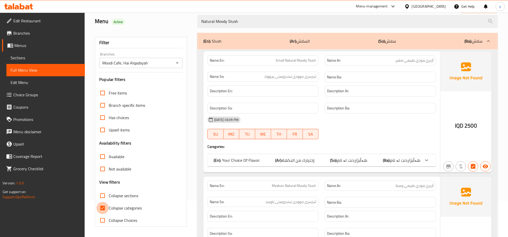
click at [104, 210] on input "Collapse categories" at bounding box center [102, 208] width 12 height 12
checkbox input "false"
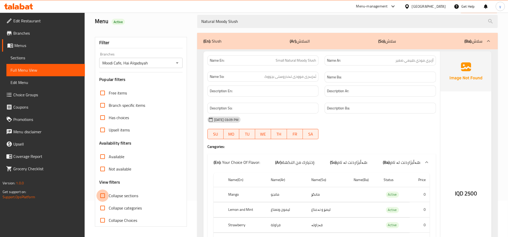
click at [102, 198] on input "Collapse sections" at bounding box center [102, 195] width 12 height 12
checkbox input "true"
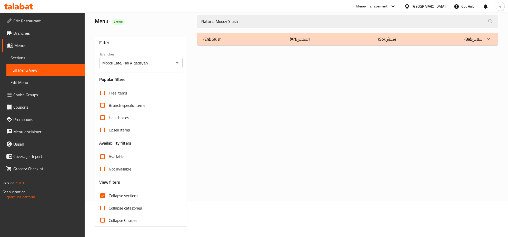
click at [330, 39] on div "(En): Slush (Ar): السلاش (So): سلاش (Ba): سلاش" at bounding box center [342, 39] width 279 height 6
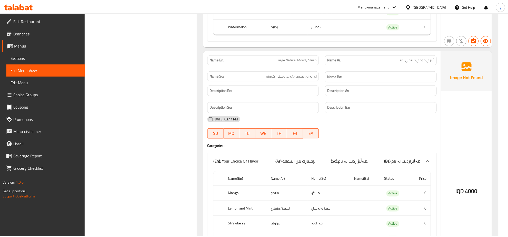
scroll to position [650, 0]
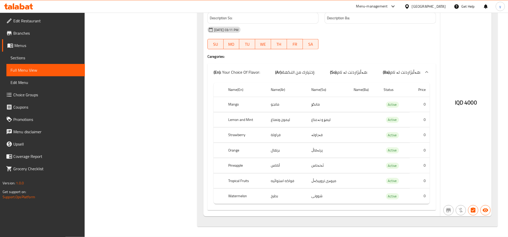
click at [25, 31] on span "Branches" at bounding box center [46, 33] width 67 height 6
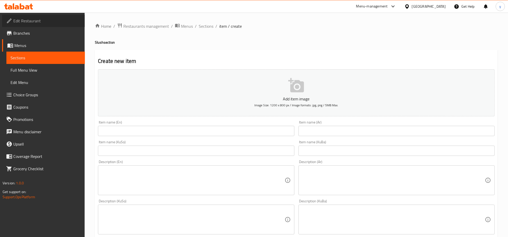
click at [45, 19] on span "Edit Restaurant" at bounding box center [46, 21] width 67 height 6
